Goal: Information Seeking & Learning: Learn about a topic

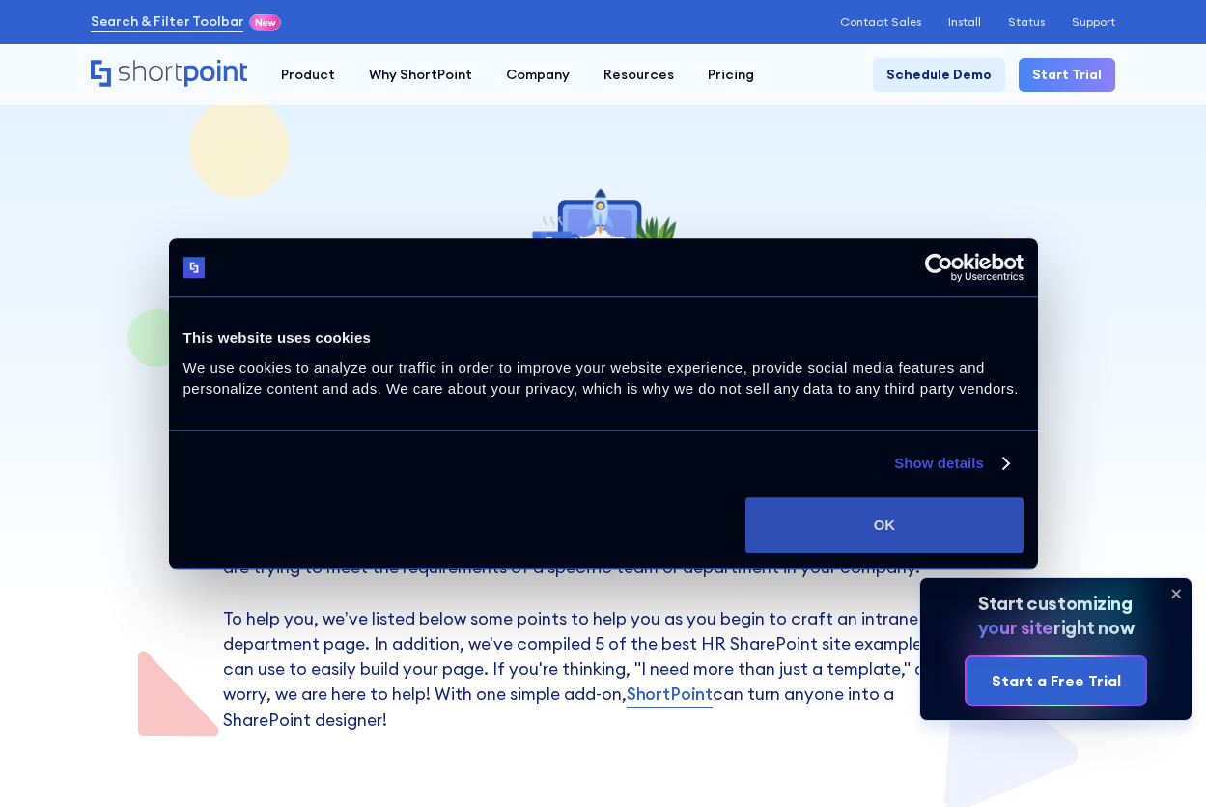
drag, startPoint x: 826, startPoint y: 509, endPoint x: 825, endPoint y: 499, distance: 9.7
click at [826, 506] on button "OK" at bounding box center [883, 525] width 277 height 56
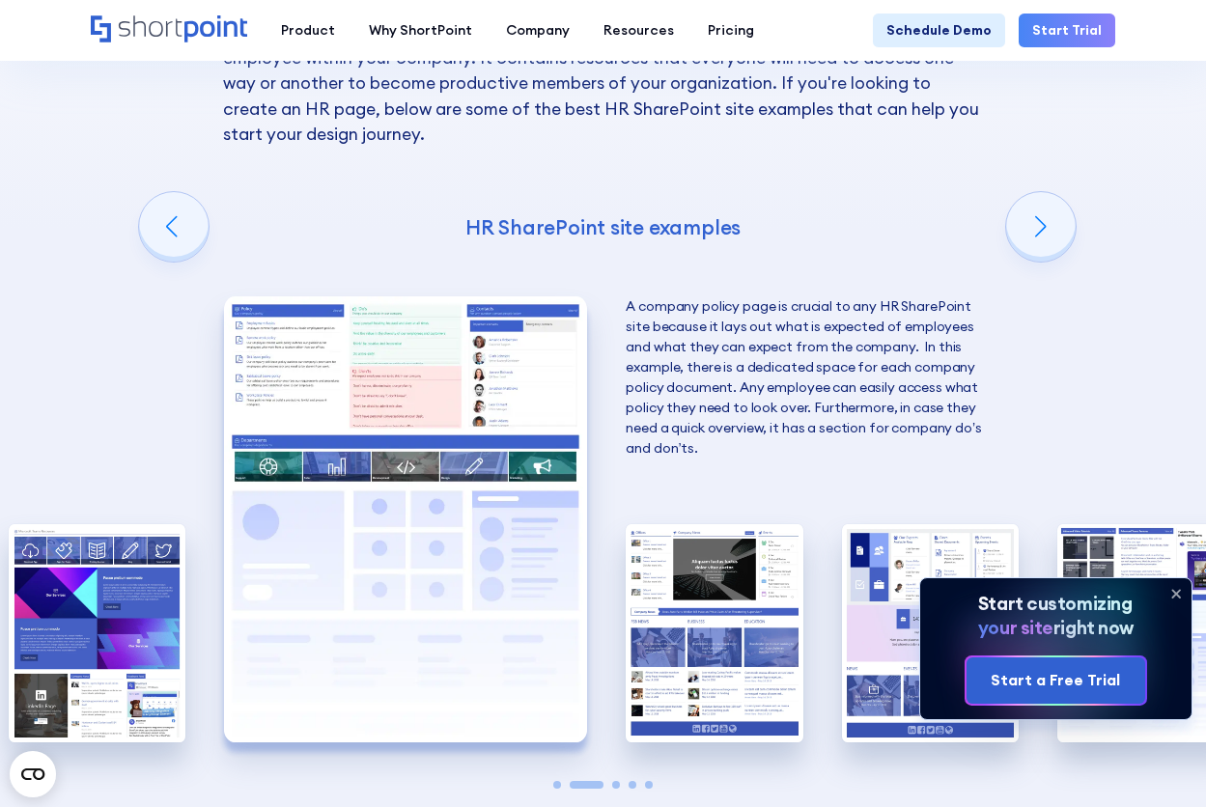
scroll to position [2896, 0]
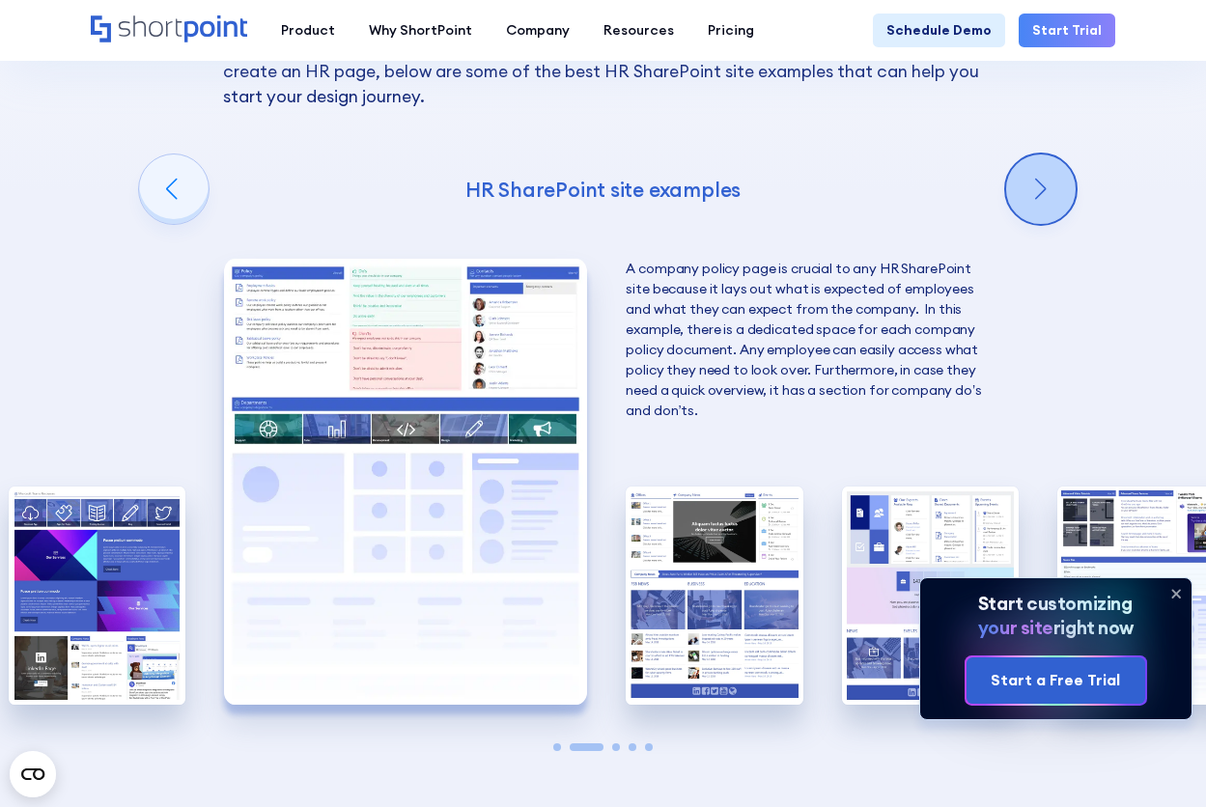
click at [1041, 224] on div "Next slide" at bounding box center [1040, 188] width 69 height 69
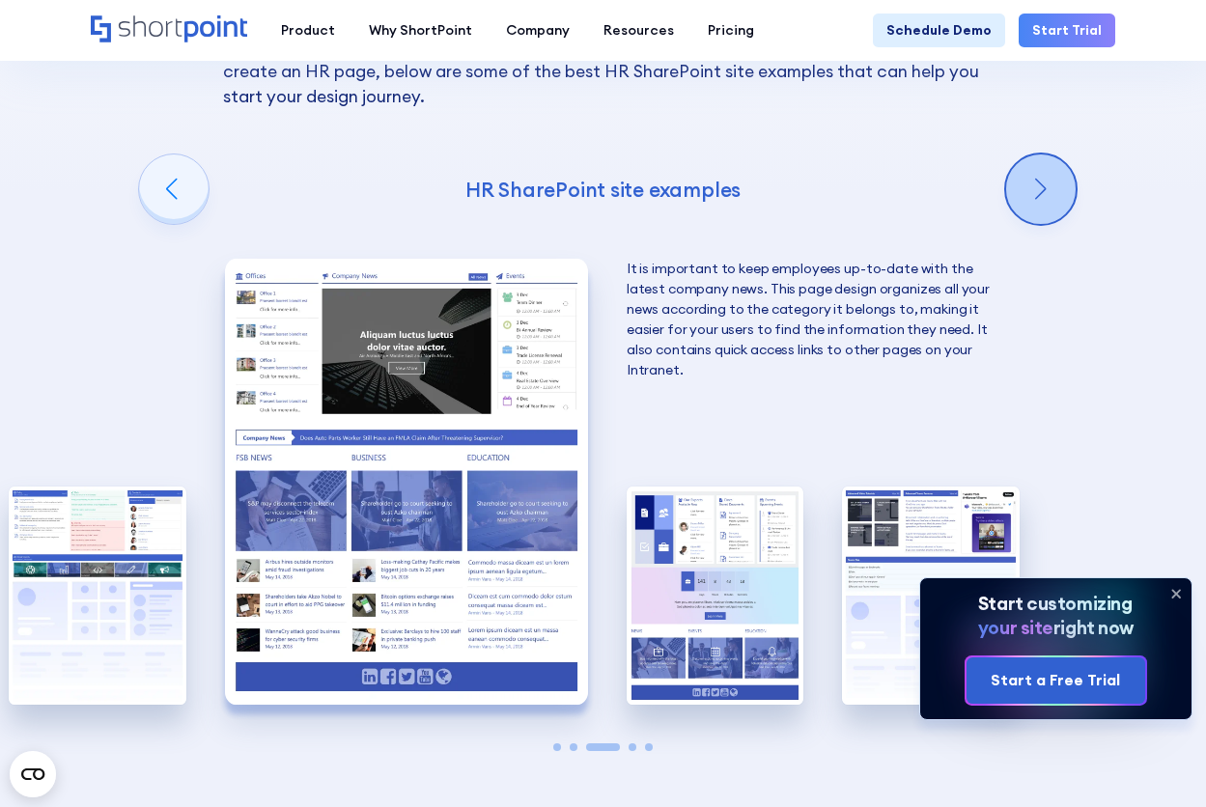
click at [1041, 224] on div "Next slide" at bounding box center [1040, 188] width 69 height 69
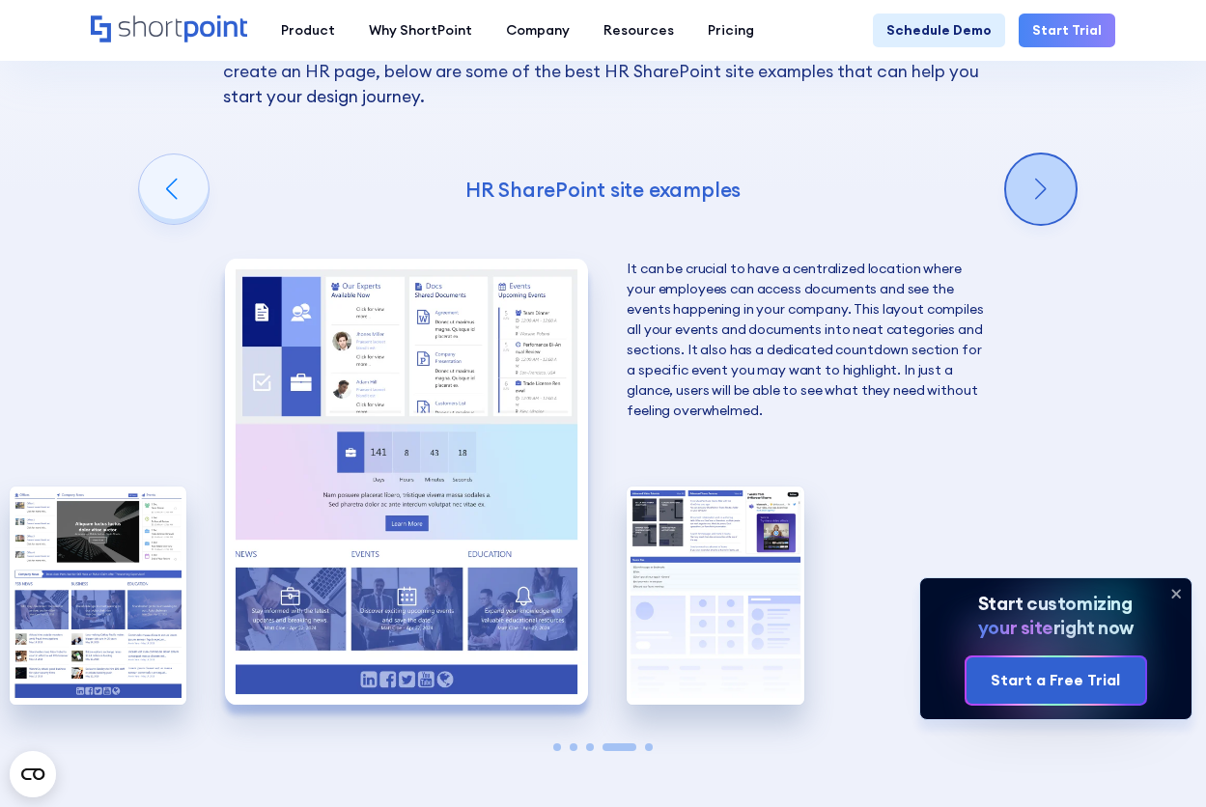
click at [1040, 224] on div "Next slide" at bounding box center [1040, 188] width 69 height 69
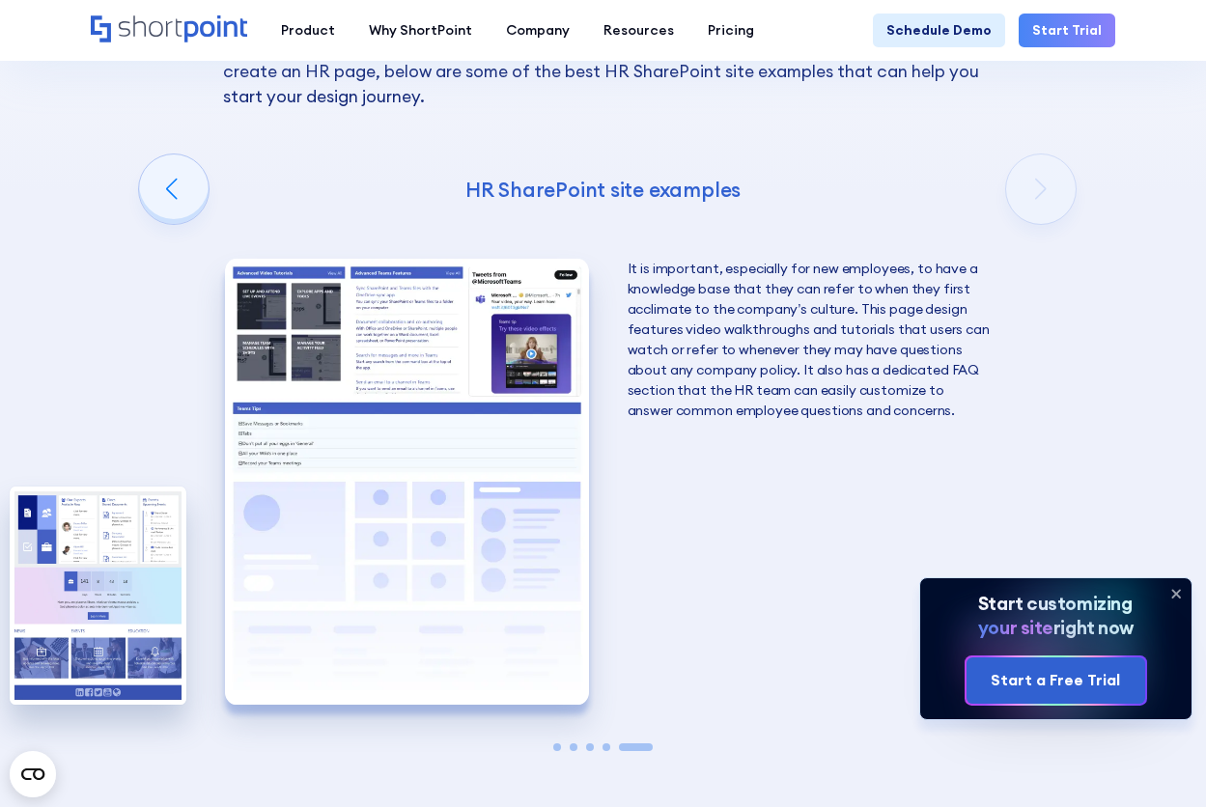
click at [1040, 340] on div "Creating an HR SharePoint site Now that you know what to consider when creating…" at bounding box center [603, 299] width 1206 height 1256
click at [169, 224] on div "Previous slide" at bounding box center [173, 188] width 69 height 69
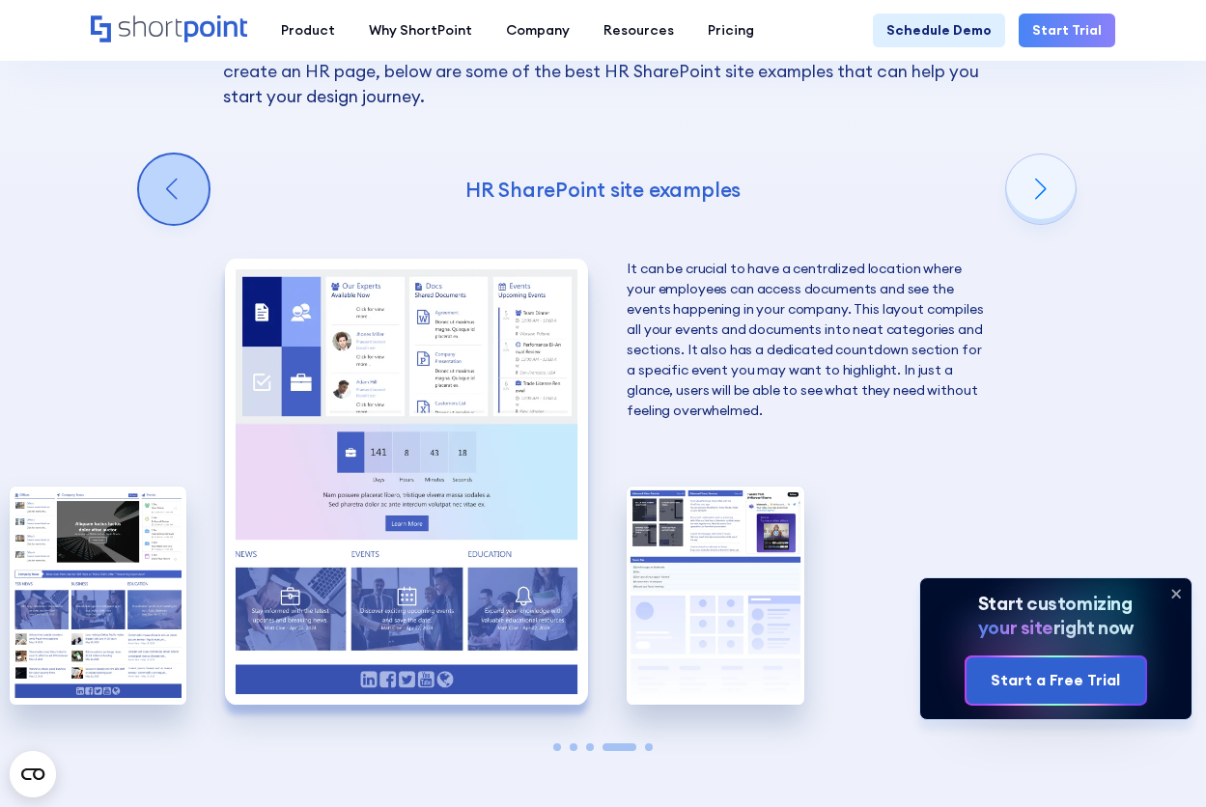
click at [176, 224] on div "Previous slide" at bounding box center [173, 188] width 69 height 69
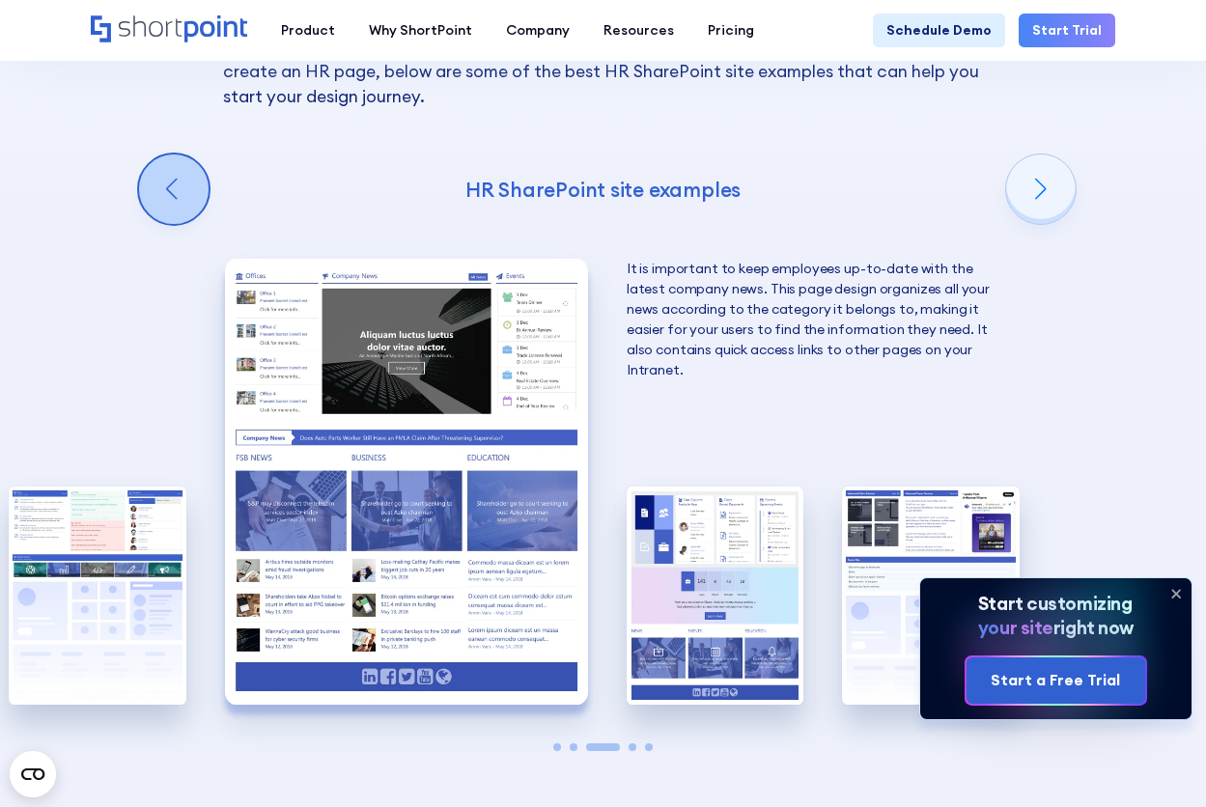
click at [176, 224] on div "Previous slide" at bounding box center [173, 188] width 69 height 69
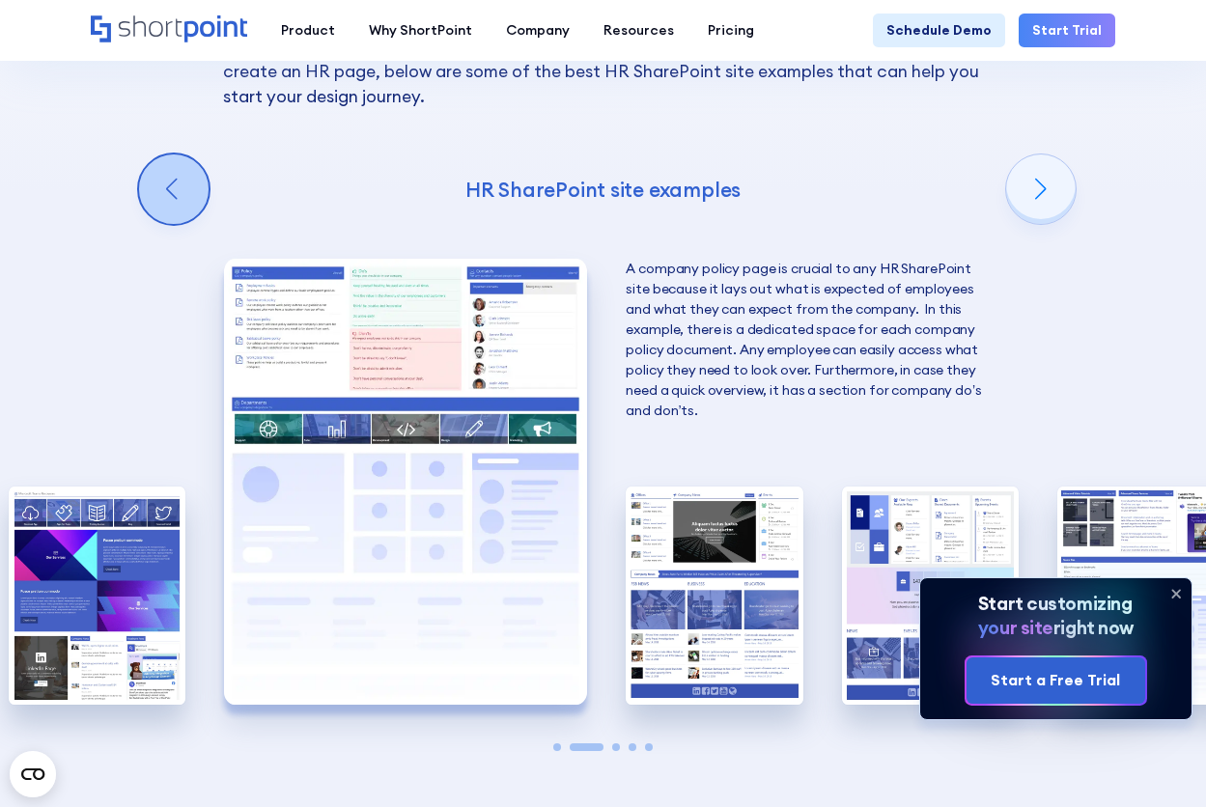
click at [176, 224] on div "Previous slide" at bounding box center [173, 188] width 69 height 69
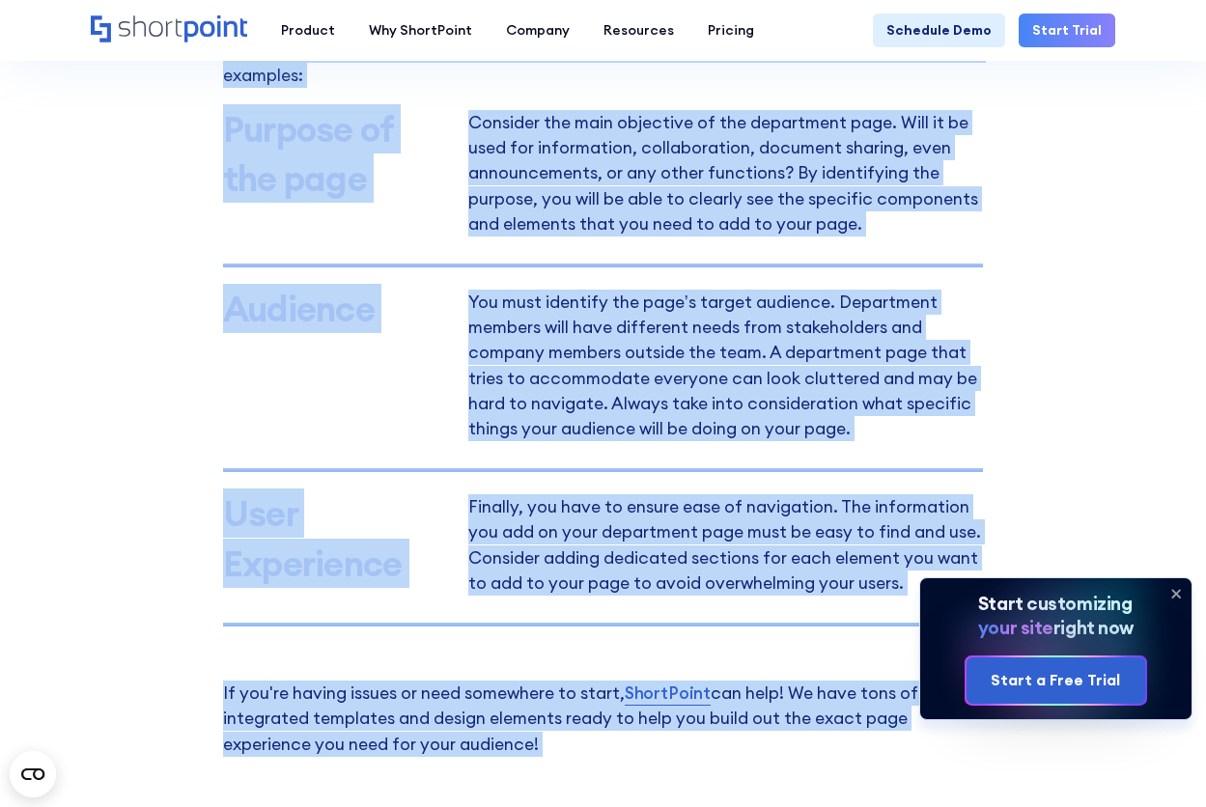
scroll to position [1488, 0]
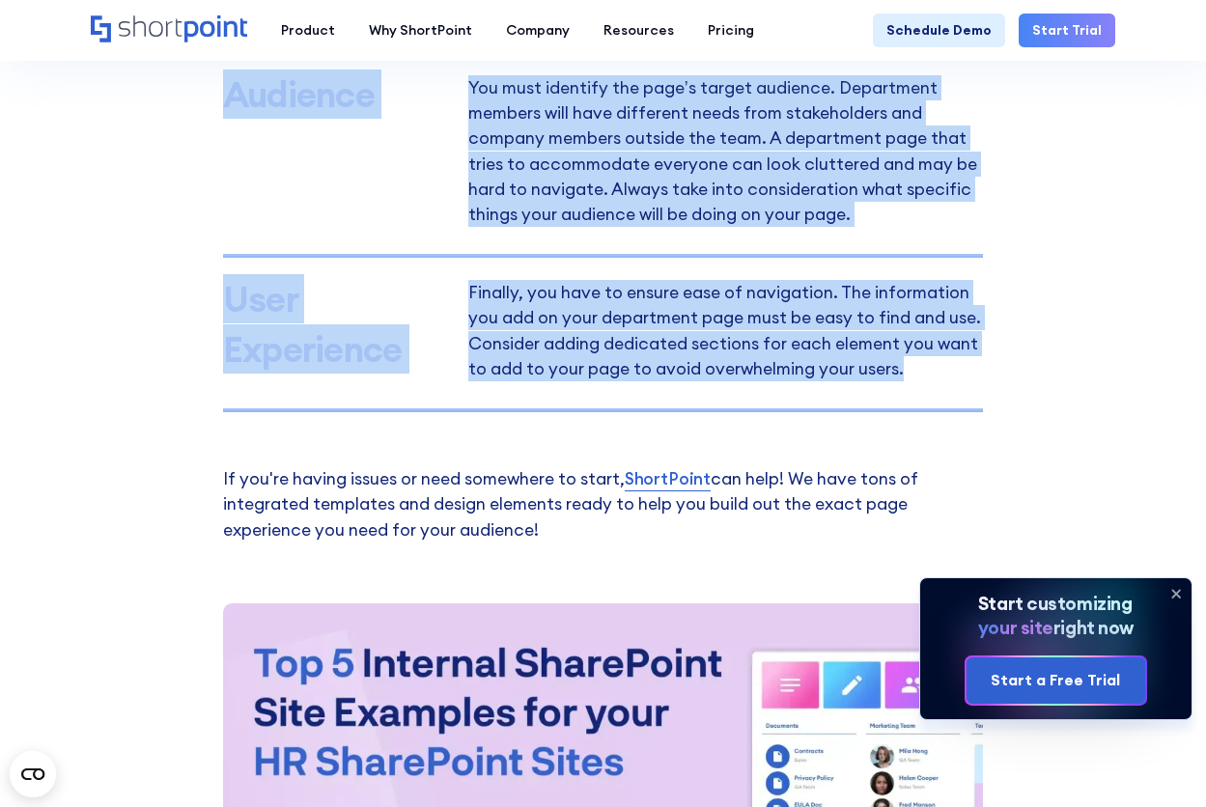
drag, startPoint x: 227, startPoint y: 108, endPoint x: 961, endPoint y: 361, distance: 776.9
click at [968, 369] on div "Designing Internal SharePoint sites for your business When you're starting Shar…" at bounding box center [603, 318] width 761 height 1425
copy div "Lore ips'do sitametc AdipiScing elitse, do'e temporinc ut labo et dolo magn ali…"
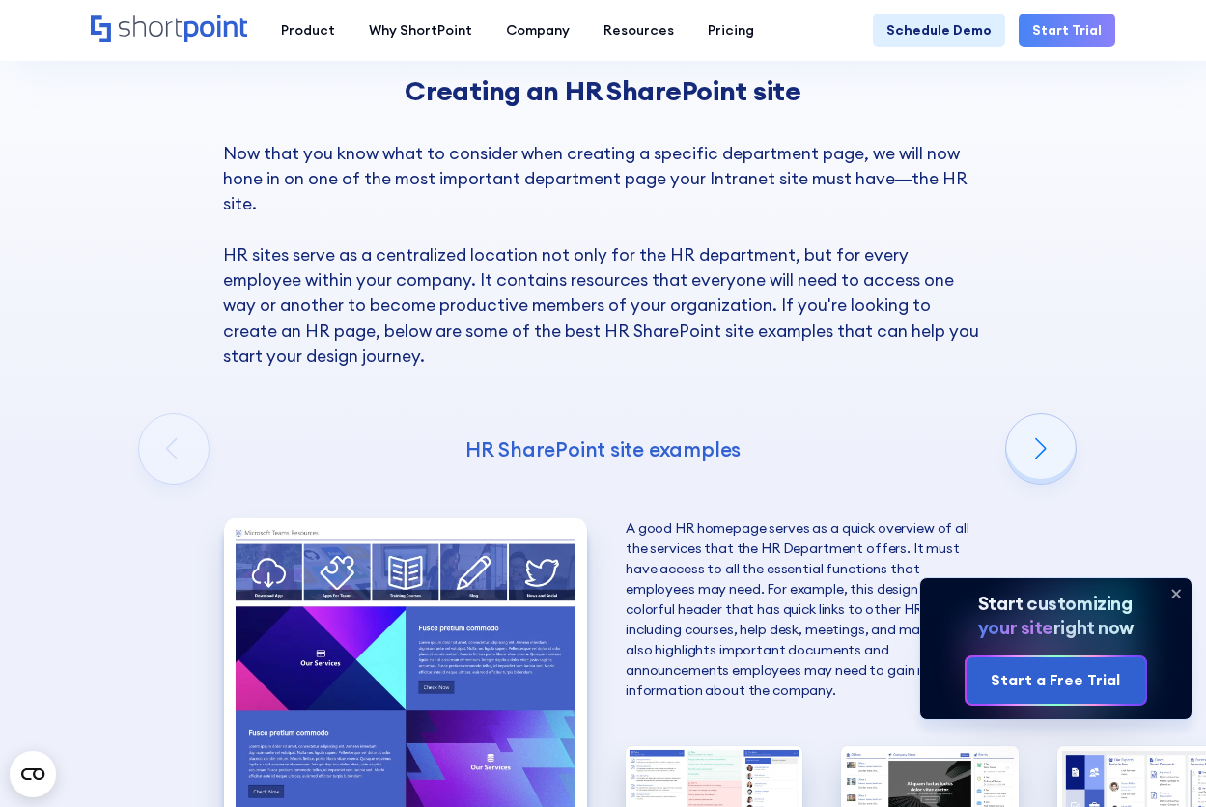
scroll to position [2647, 0]
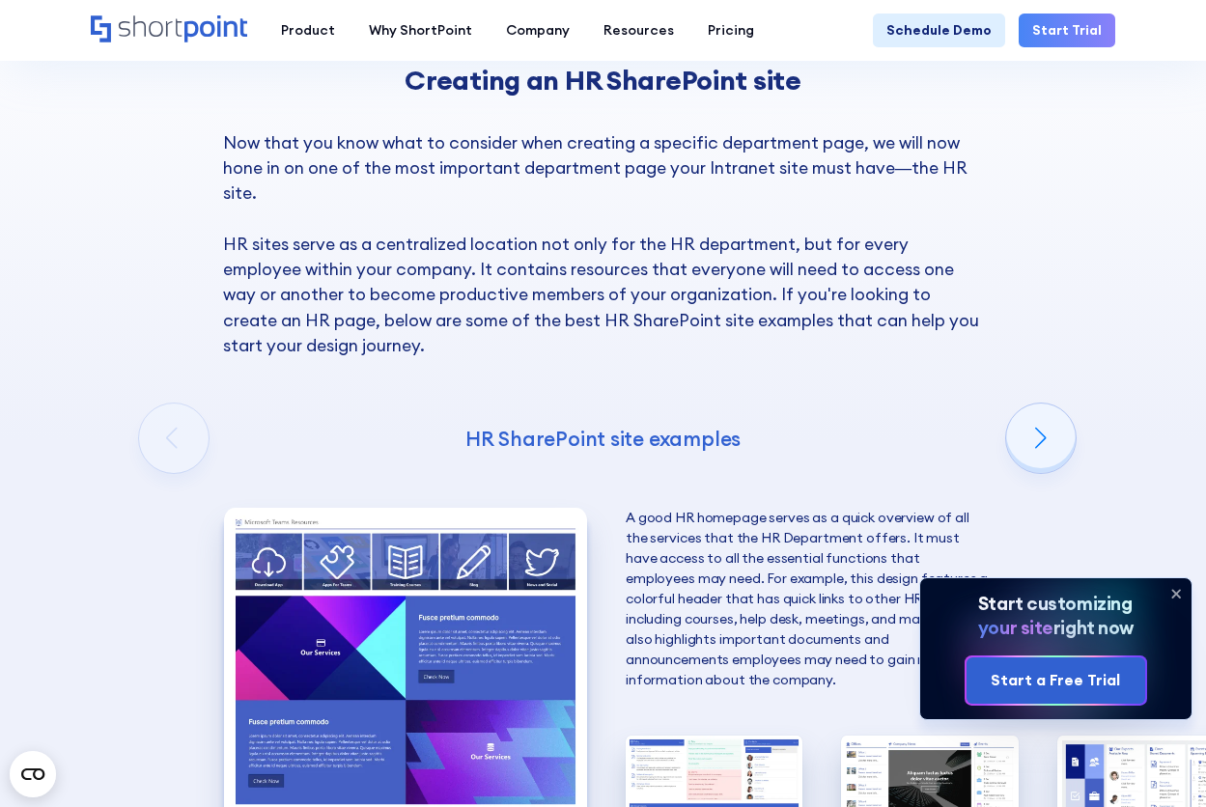
drag, startPoint x: 189, startPoint y: 301, endPoint x: 182, endPoint y: 293, distance: 10.3
click at [183, 294] on div "Creating an HR SharePoint site Now that you know what to consider when creating…" at bounding box center [603, 548] width 1206 height 1256
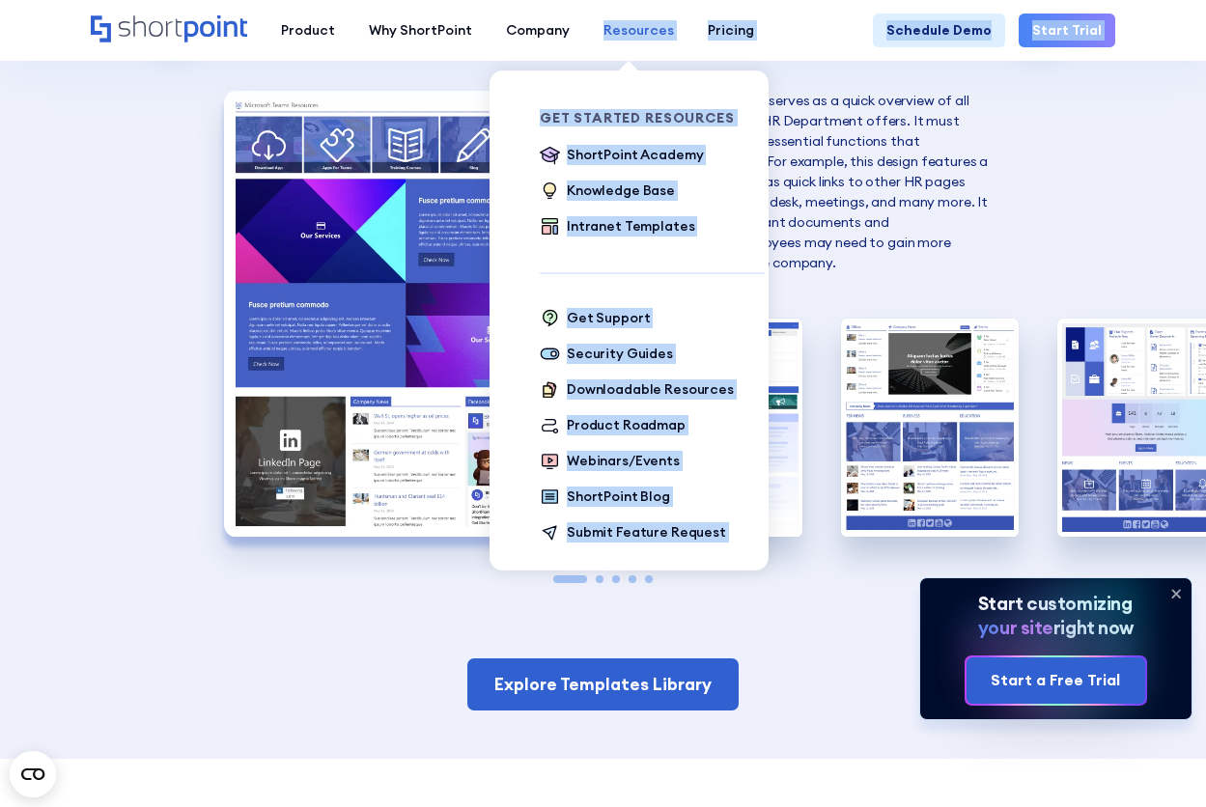
scroll to position [3019, 0]
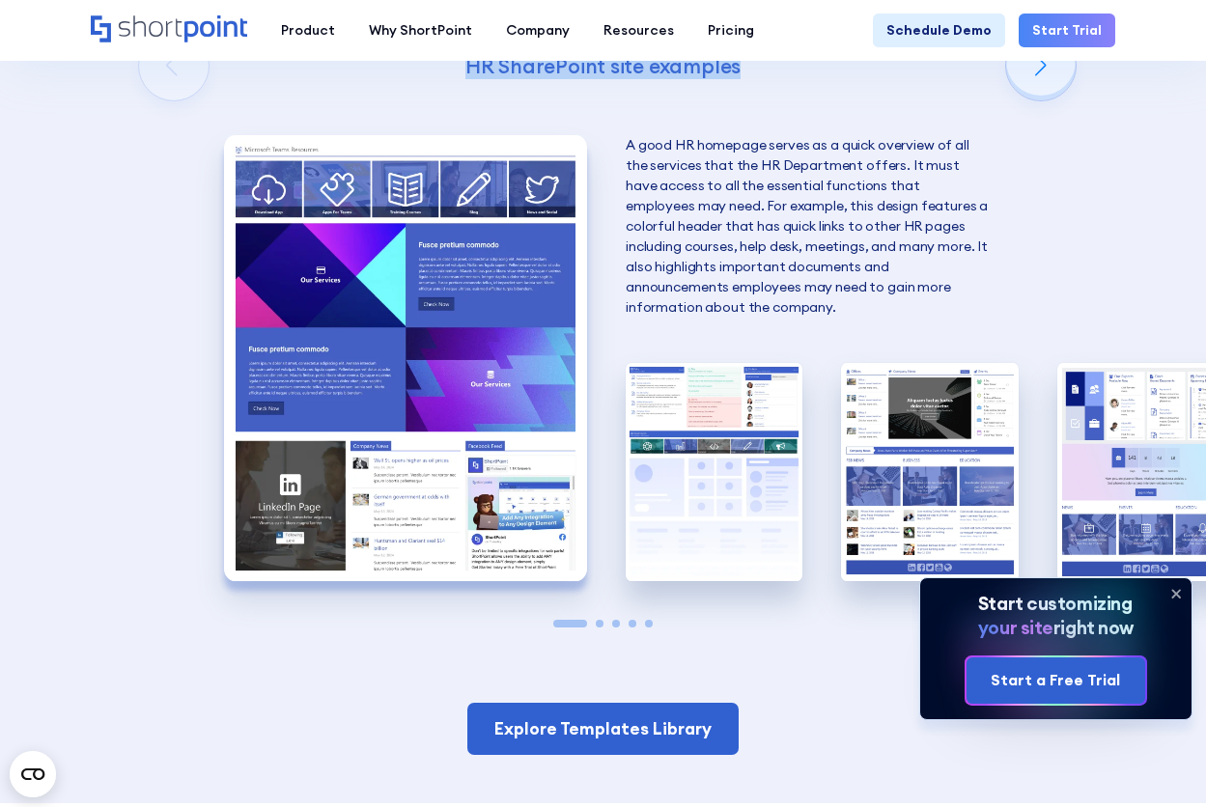
drag, startPoint x: 226, startPoint y: 242, endPoint x: 713, endPoint y: 61, distance: 520.1
copy div "HR sites serve as a centralized location not only for the HR department, but fo…"
click at [345, 353] on img "1 / 5" at bounding box center [405, 358] width 363 height 446
click at [344, 353] on img "1 / 5" at bounding box center [405, 358] width 363 height 446
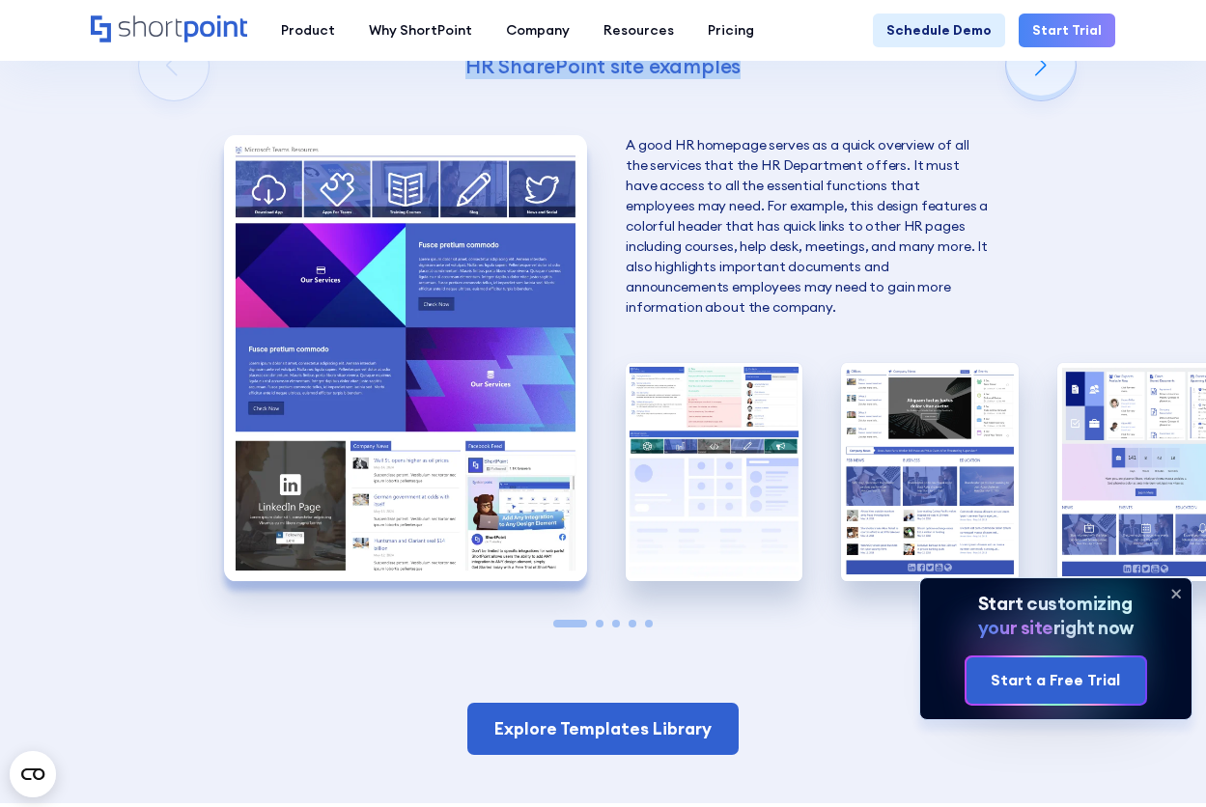
click at [882, 249] on p "A good HR homepage serves as a quick overview of all the services that the HR D…" at bounding box center [806, 226] width 363 height 182
click at [629, 160] on p "A good HR homepage serves as a quick overview of all the services that the HR D…" at bounding box center [806, 226] width 363 height 182
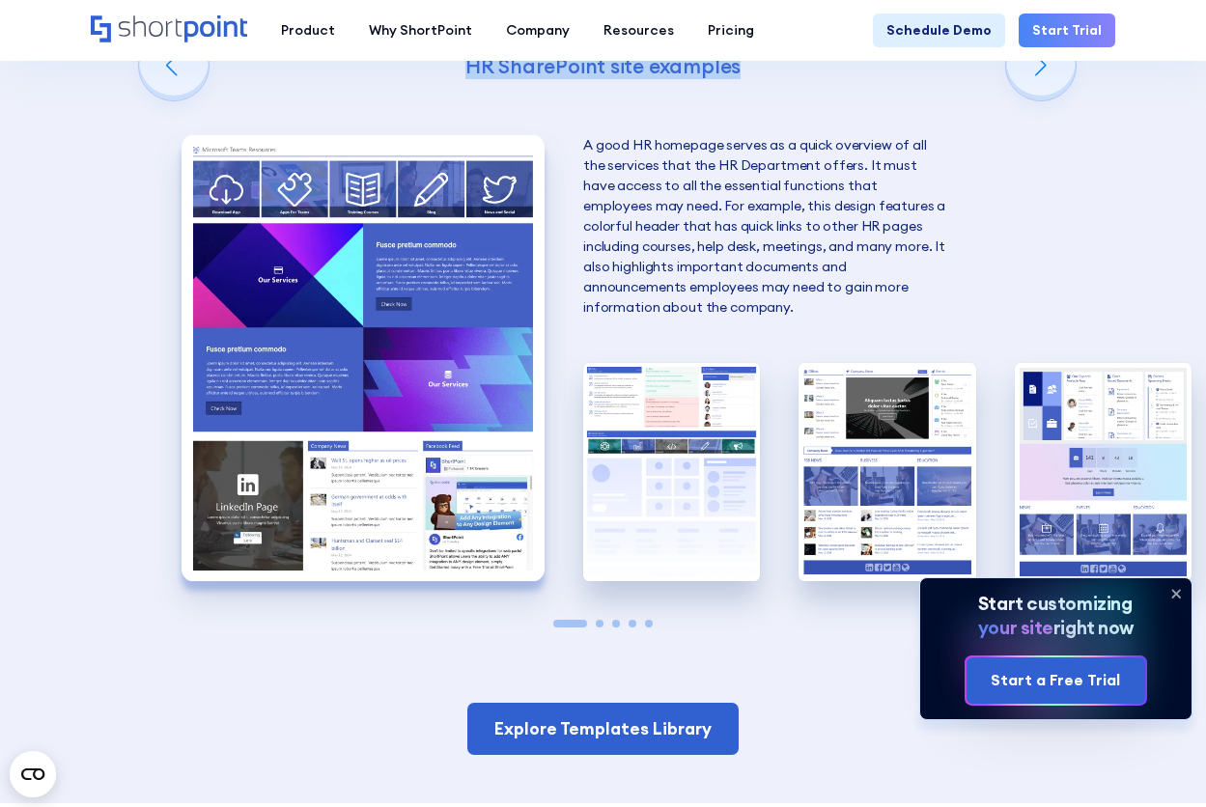
click at [598, 158] on p "A good HR homepage serves as a quick overview of all the services that the HR D…" at bounding box center [764, 226] width 363 height 182
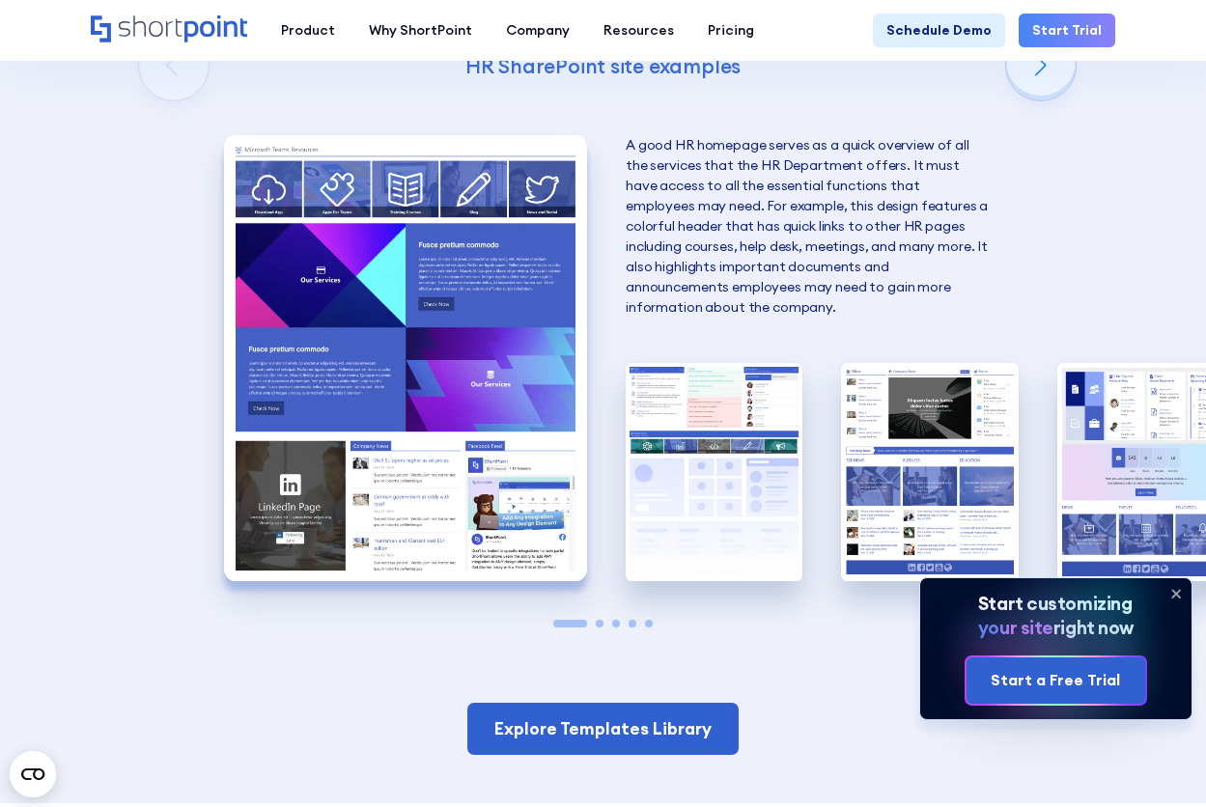
click at [168, 85] on div "Creating an HR SharePoint site Now that you know what to consider when creating…" at bounding box center [603, 175] width 1206 height 1256
drag, startPoint x: 625, startPoint y: 143, endPoint x: 902, endPoint y: 258, distance: 300.8
click at [767, 274] on p "A good HR homepage serves as a quick overview of all the services that the HR D…" at bounding box center [806, 226] width 363 height 182
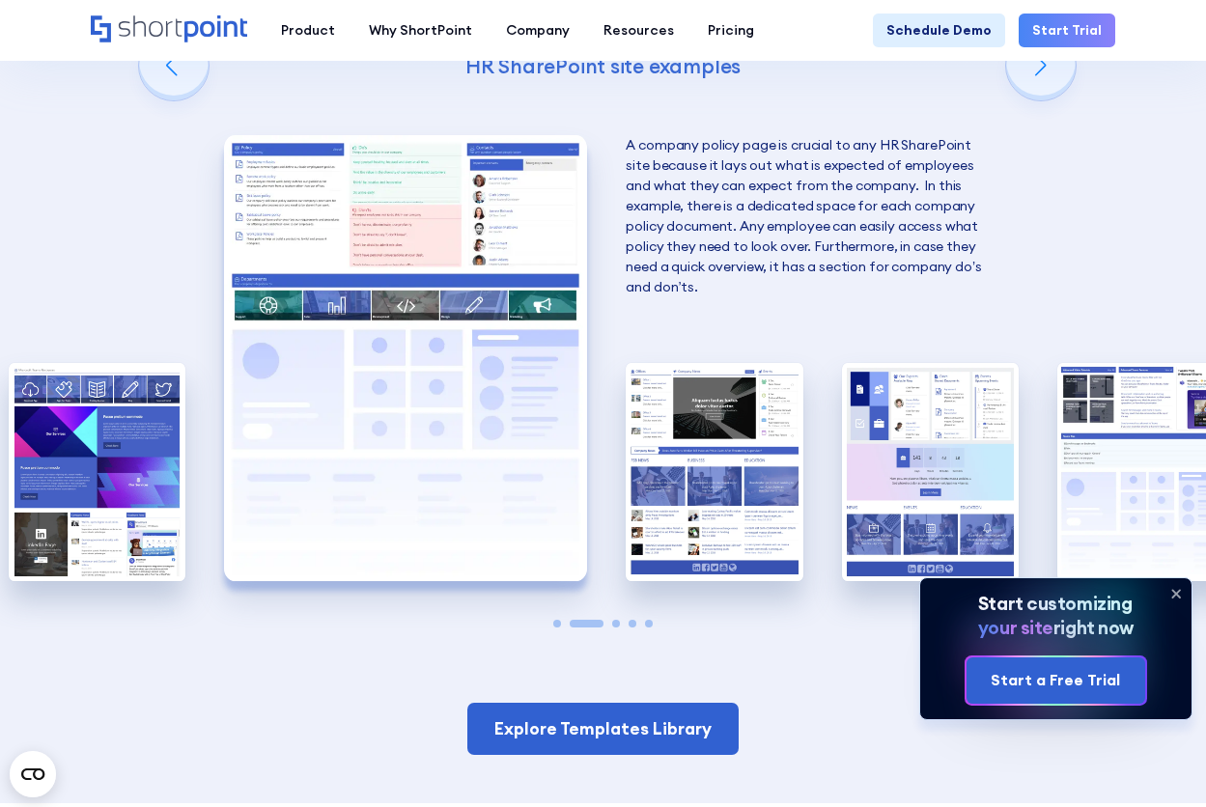
click at [686, 187] on p "A company policy page is crucial to any HR SharePoint site because it lays out …" at bounding box center [806, 216] width 363 height 162
click at [157, 100] on div "Previous slide" at bounding box center [173, 65] width 69 height 69
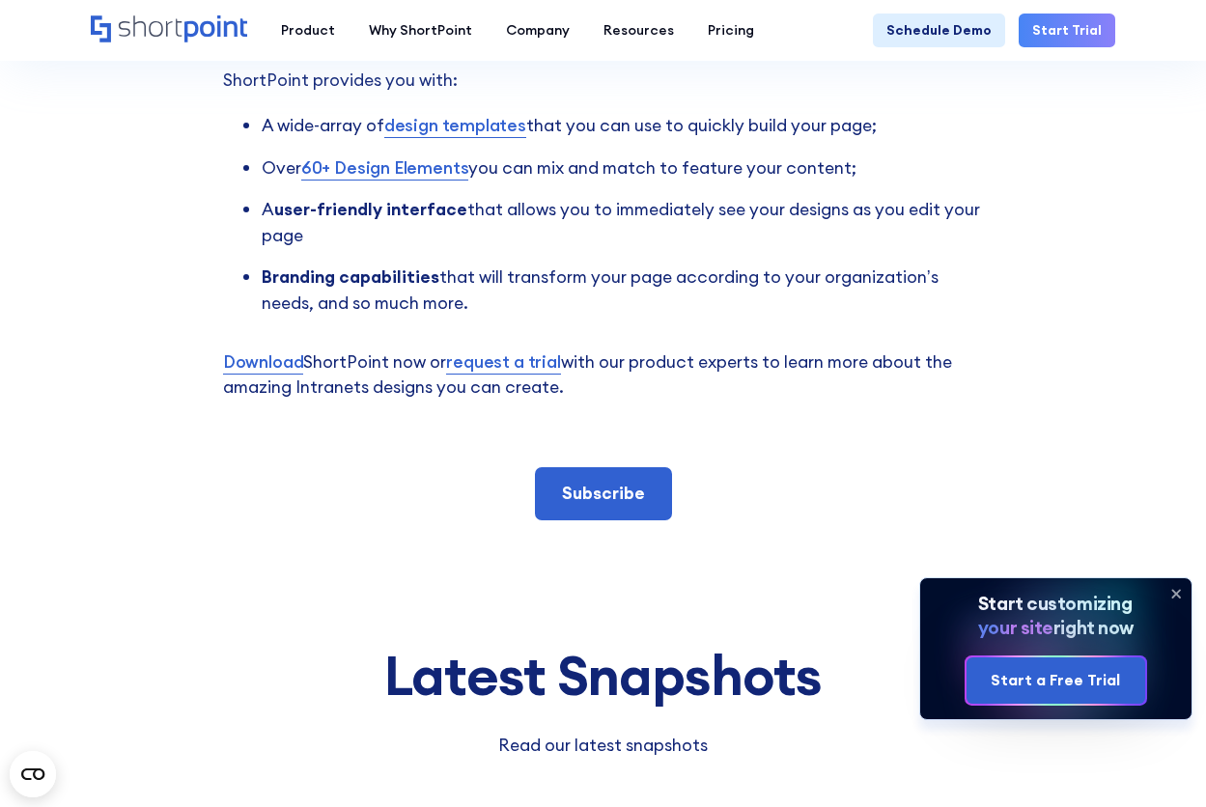
scroll to position [4467, 0]
